Goal: Navigation & Orientation: Find specific page/section

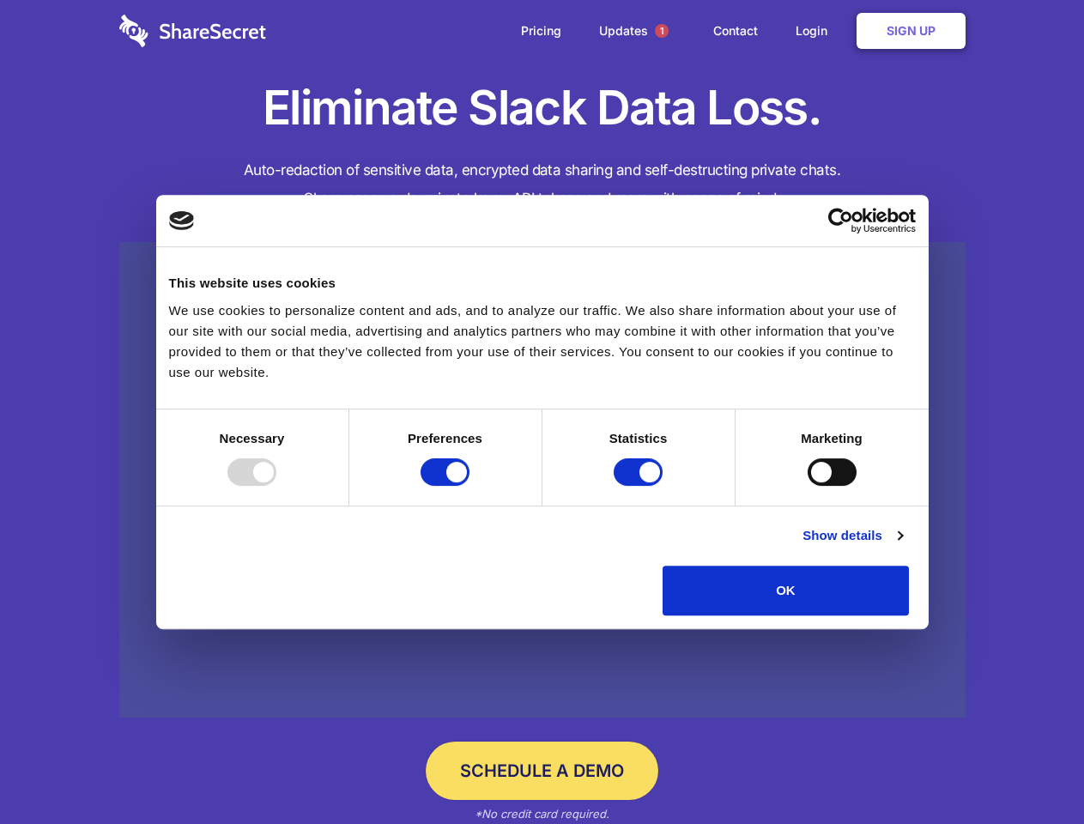
click at [276, 486] on div at bounding box center [252, 471] width 49 height 27
click at [470, 486] on input "Preferences" at bounding box center [445, 471] width 49 height 27
checkbox input "false"
click at [640, 486] on input "Statistics" at bounding box center [638, 471] width 49 height 27
checkbox input "false"
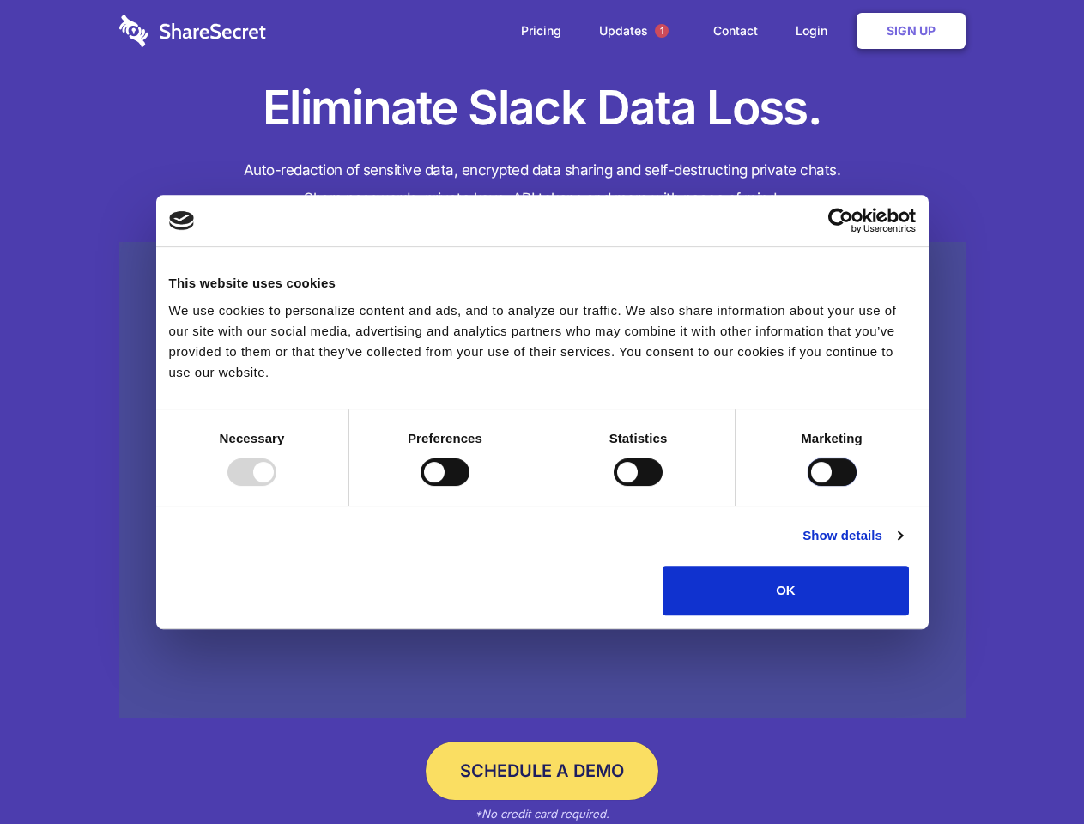
click at [808, 486] on input "Marketing" at bounding box center [832, 471] width 49 height 27
checkbox input "true"
click at [902, 546] on link "Show details" at bounding box center [853, 535] width 100 height 21
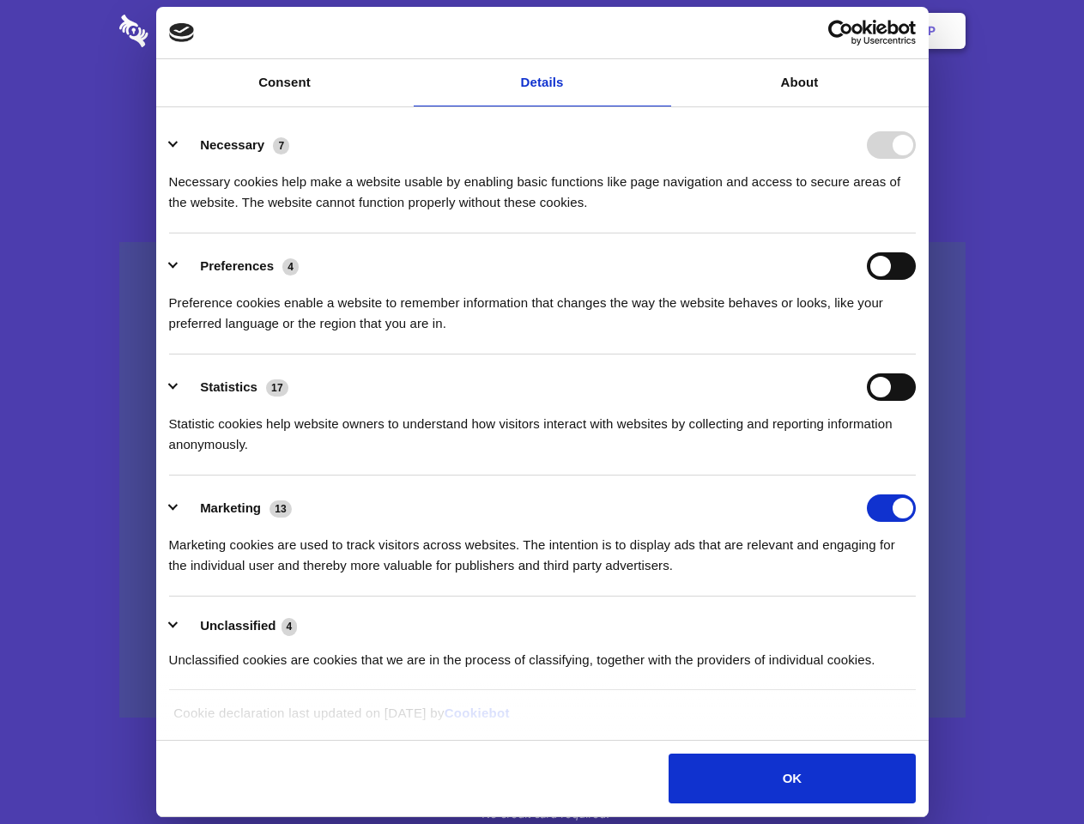
click at [916, 213] on div "Necessary cookies help make a website usable by enabling basic functions like p…" at bounding box center [542, 186] width 747 height 54
click at [661, 31] on span "1" at bounding box center [662, 31] width 14 height 14
